Goal: Navigation & Orientation: Find specific page/section

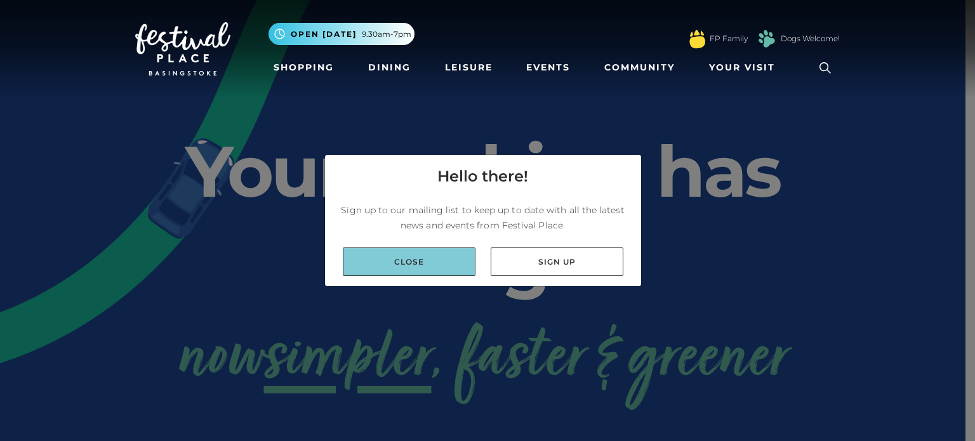
click at [435, 261] on link "Close" at bounding box center [409, 261] width 133 height 29
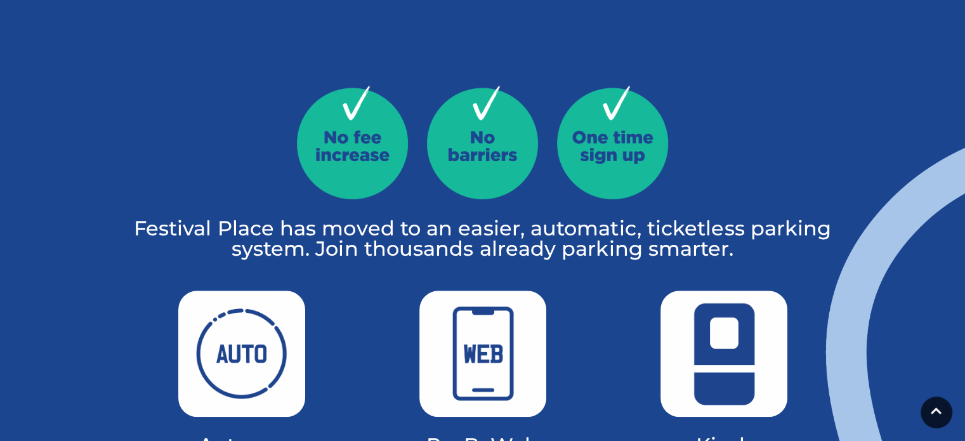
scroll to position [762, 0]
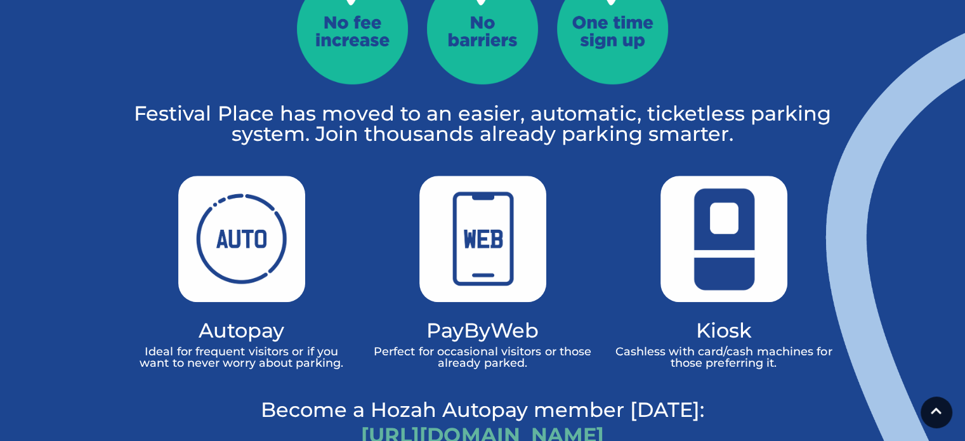
click at [475, 423] on link "https://hozah.co.uk/festivalplace" at bounding box center [482, 435] width 243 height 25
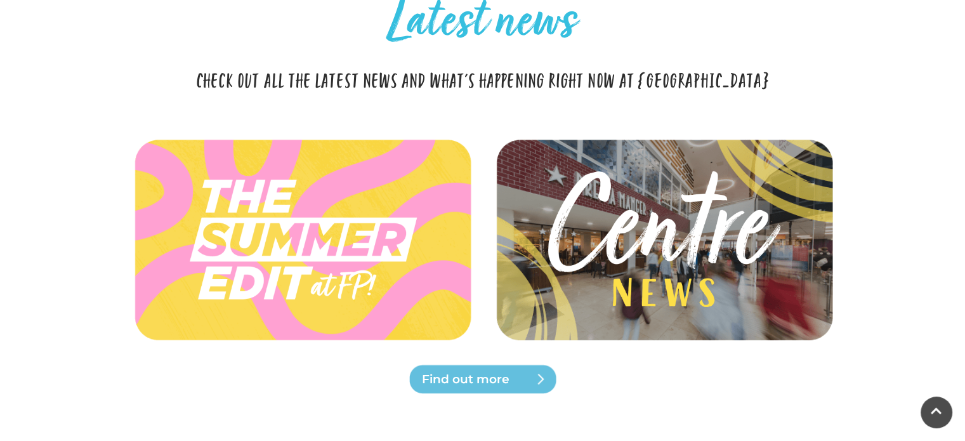
scroll to position [2792, 0]
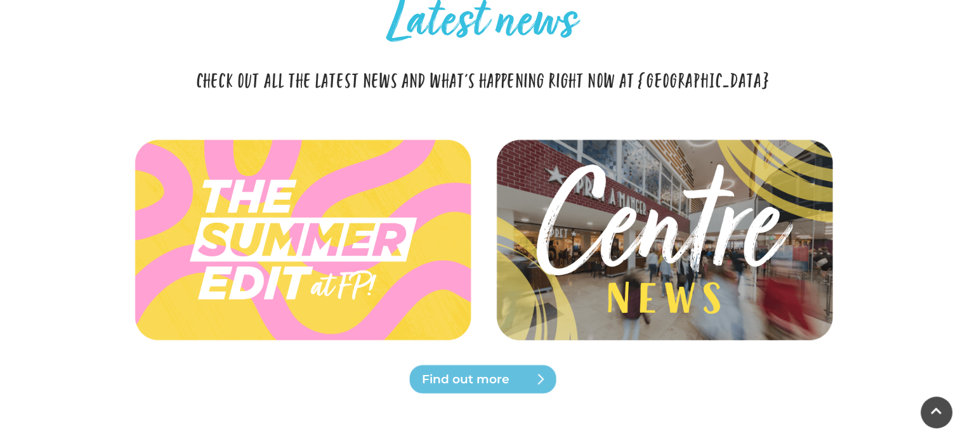
click at [633, 182] on img at bounding box center [663, 239] width 377 height 169
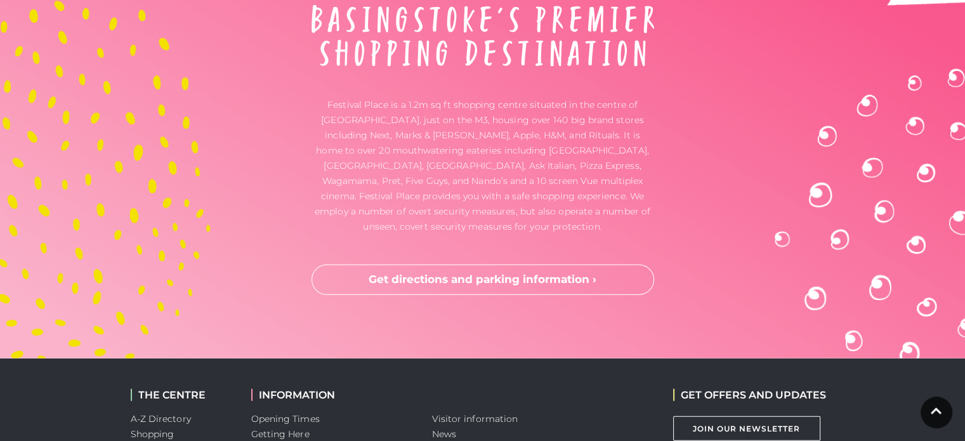
scroll to position [3300, 0]
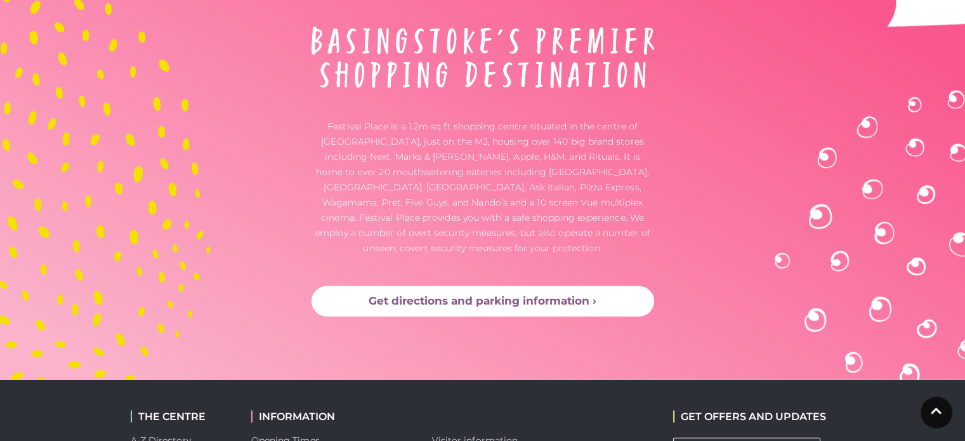
click at [508, 286] on link "Get directions and parking information ›" at bounding box center [483, 301] width 343 height 30
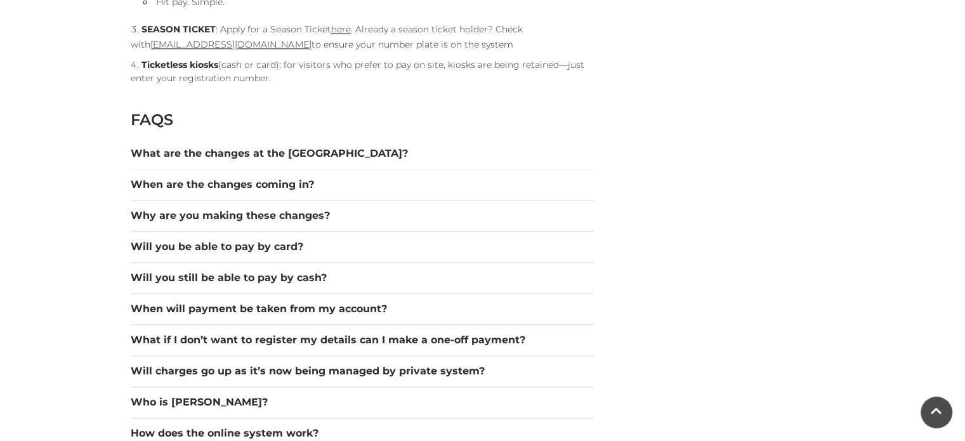
scroll to position [1713, 0]
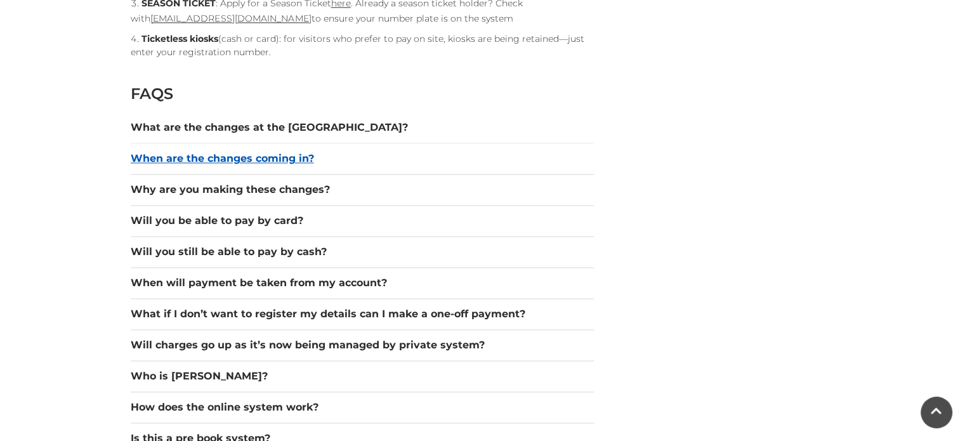
click at [251, 159] on button "When are the changes coming in?" at bounding box center [362, 158] width 463 height 15
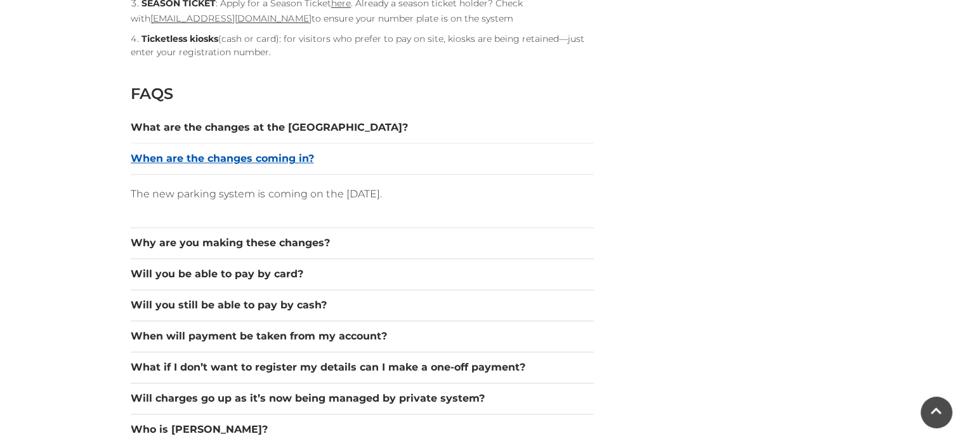
click at [251, 159] on button "When are the changes coming in?" at bounding box center [362, 158] width 463 height 15
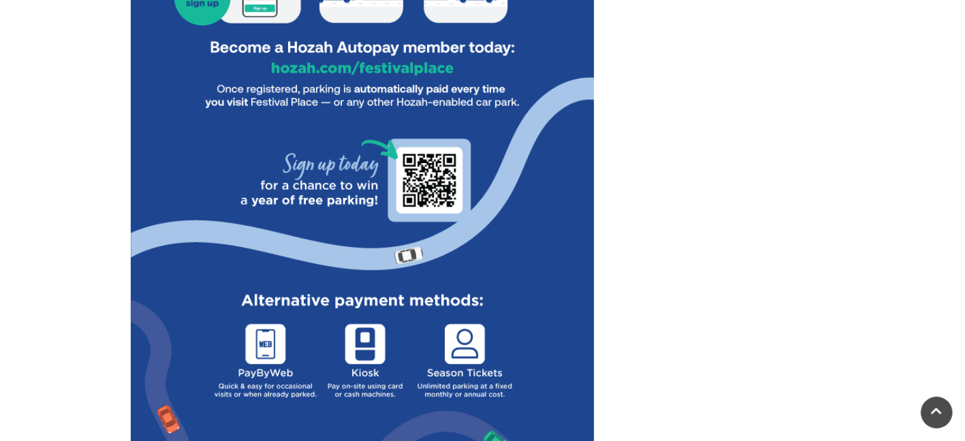
scroll to position [888, 0]
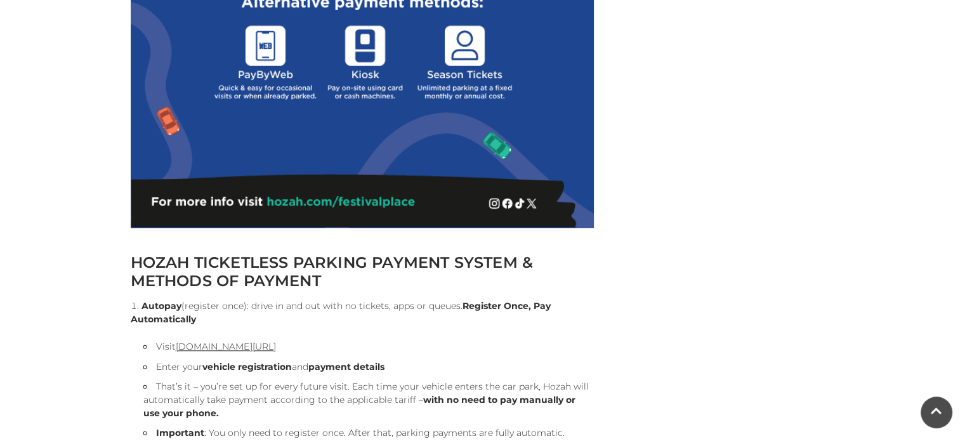
scroll to position [1142, 0]
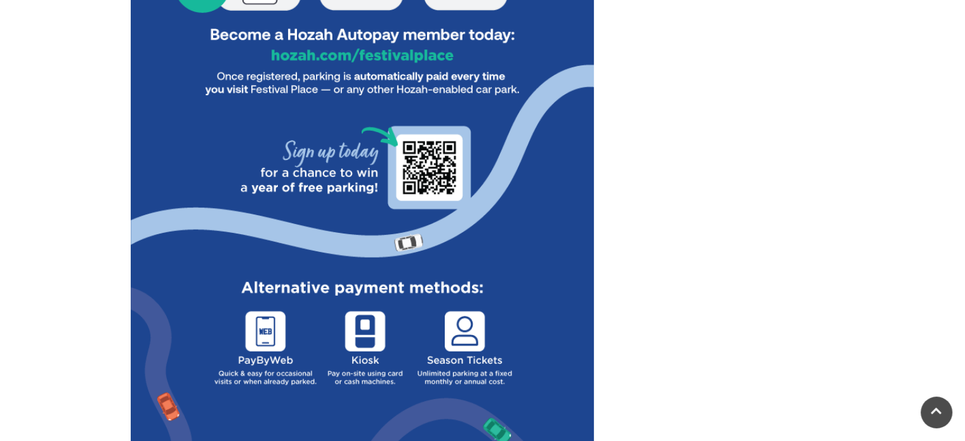
scroll to position [952, 0]
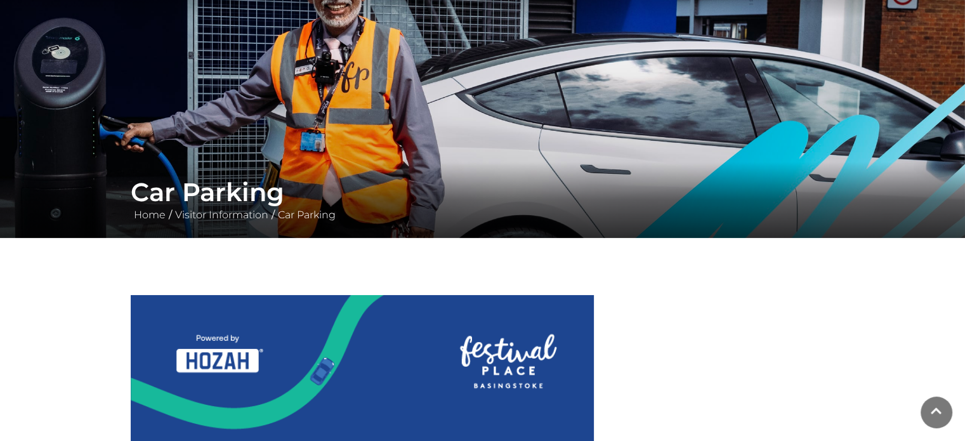
scroll to position [0, 0]
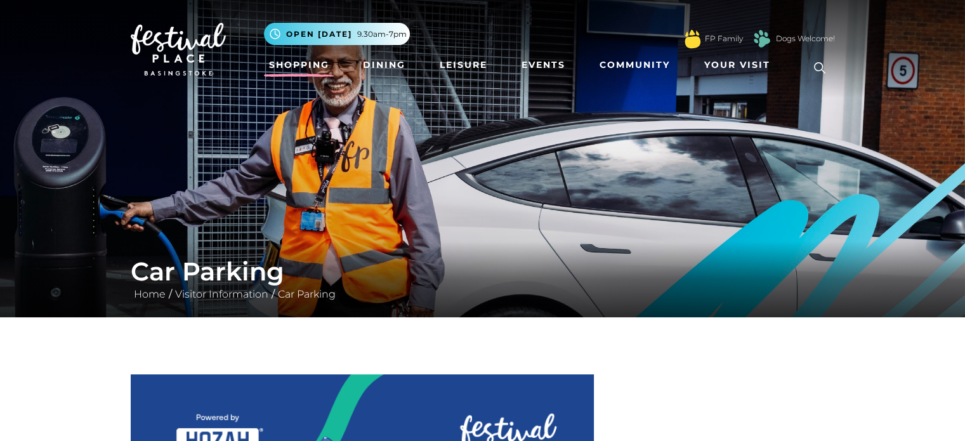
click at [301, 62] on link "Shopping" at bounding box center [299, 64] width 70 height 23
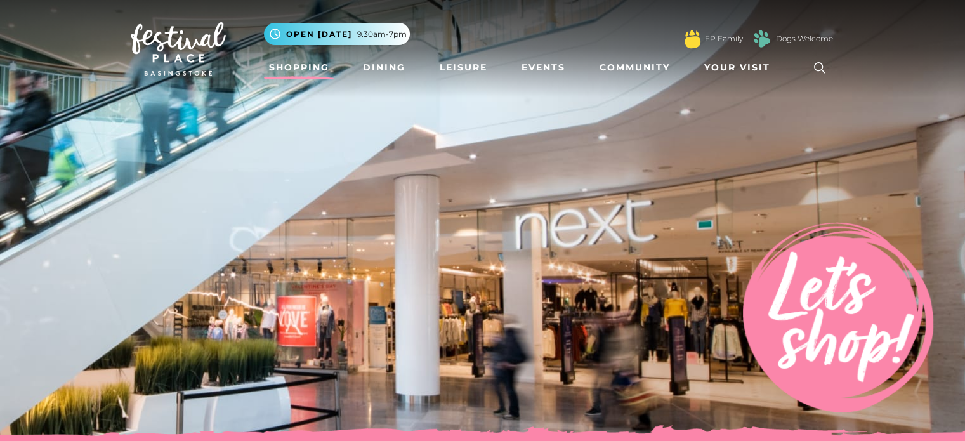
click at [178, 51] on img at bounding box center [178, 48] width 95 height 53
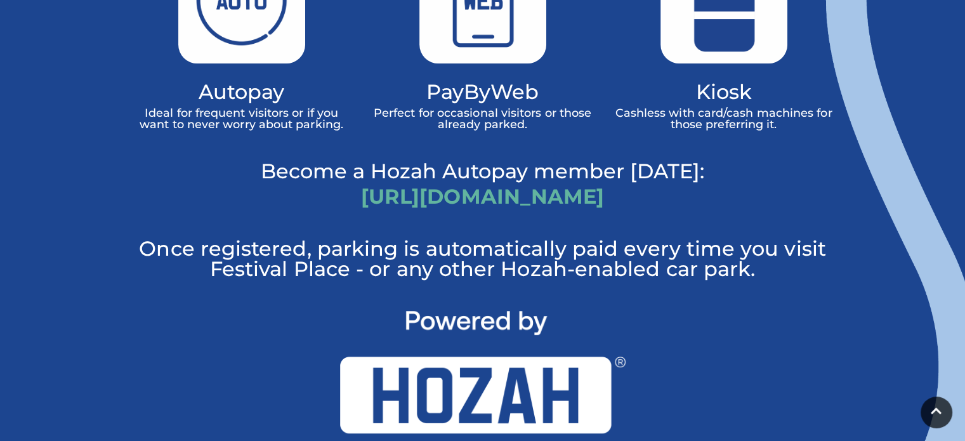
scroll to position [1015, 0]
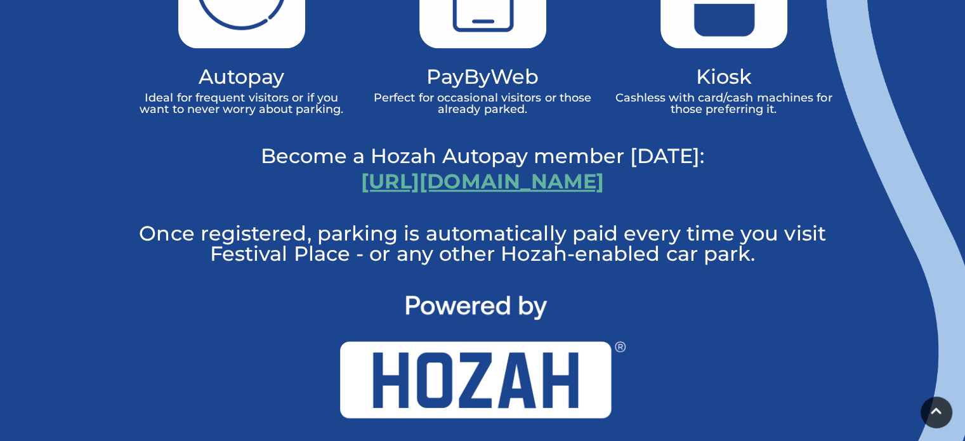
click at [492, 169] on link "[URL][DOMAIN_NAME]" at bounding box center [482, 181] width 243 height 25
